Goal: Task Accomplishment & Management: Manage account settings

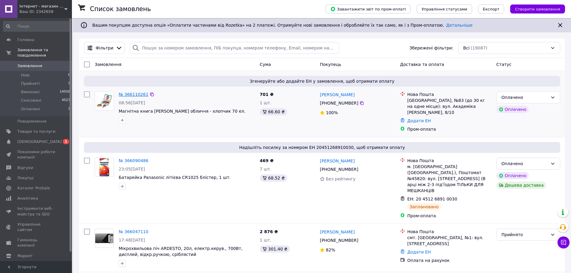
click at [134, 93] on link "№ 366110261" at bounding box center [134, 94] width 30 height 5
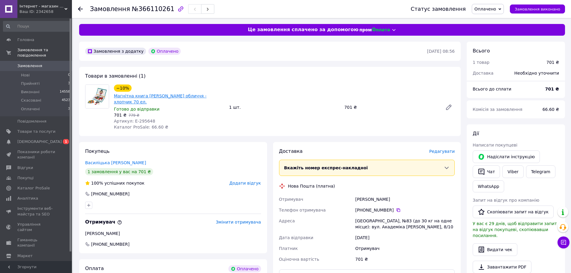
click at [171, 96] on link "Магнітна книга [PERSON_NAME] обличчя - хлопчик 70 ел." at bounding box center [160, 98] width 93 height 11
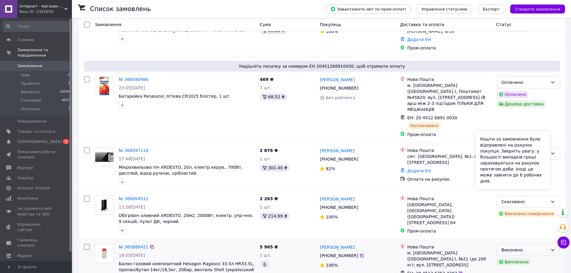
scroll to position [90, 0]
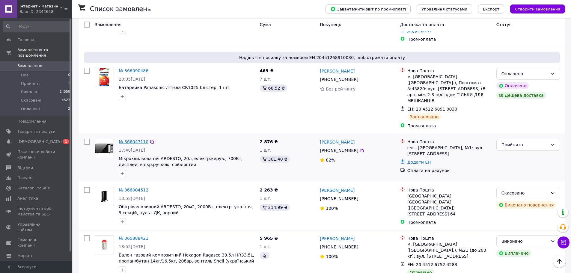
click at [123, 139] on link "№ 366047110" at bounding box center [134, 141] width 30 height 5
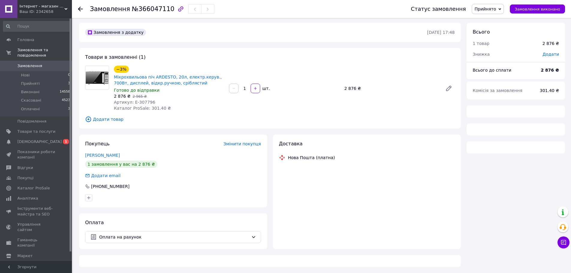
scroll to position [90, 0]
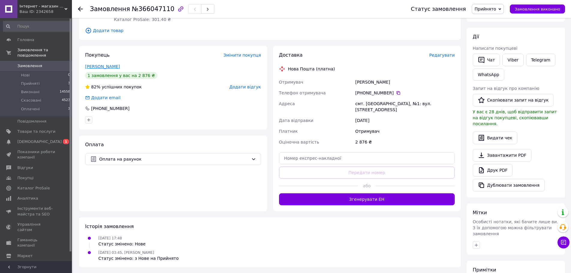
click at [101, 68] on link "[PERSON_NAME]" at bounding box center [102, 66] width 35 height 5
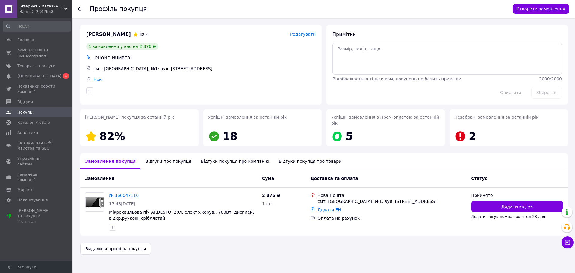
click at [156, 156] on div "Відгуки про покупця" at bounding box center [168, 161] width 55 height 16
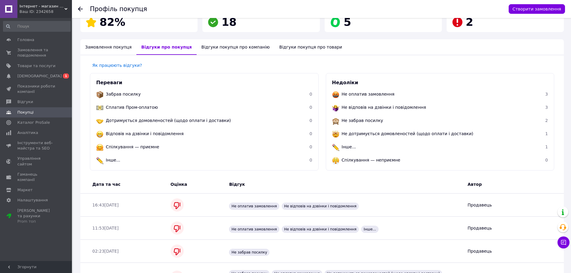
scroll to position [118, 0]
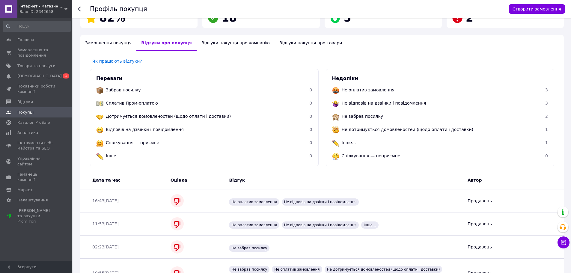
scroll to position [1, 0]
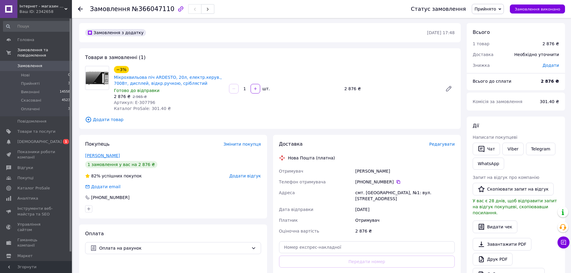
click at [89, 155] on link "[PERSON_NAME]" at bounding box center [102, 155] width 35 height 5
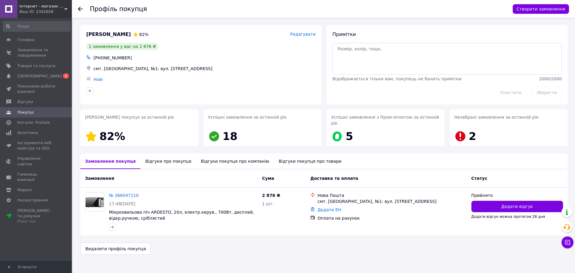
click at [219, 155] on div "Відгуки покупця про компанію" at bounding box center [235, 161] width 78 height 16
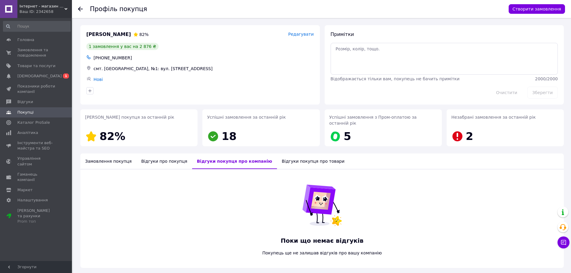
click at [149, 156] on div "Відгуки про покупця" at bounding box center [163, 161] width 55 height 16
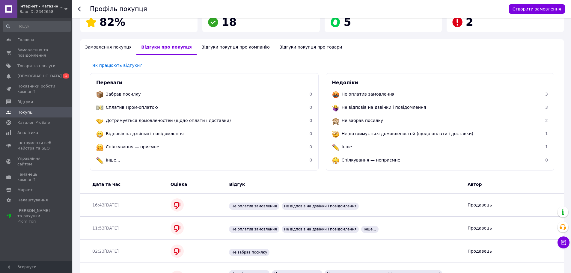
scroll to position [118, 0]
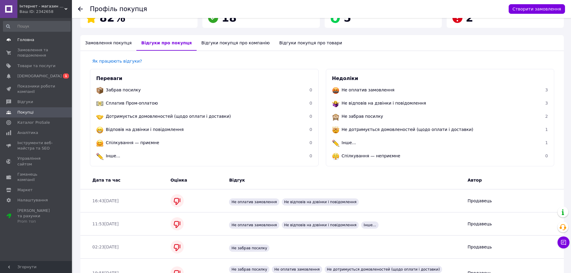
click at [24, 40] on span "Головна" at bounding box center [25, 39] width 17 height 5
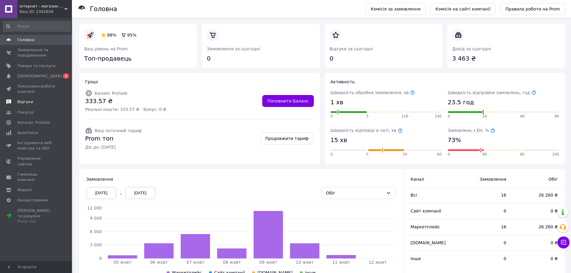
click at [24, 102] on span "Відгуки" at bounding box center [25, 101] width 16 height 5
